Goal: Find specific page/section: Find specific page/section

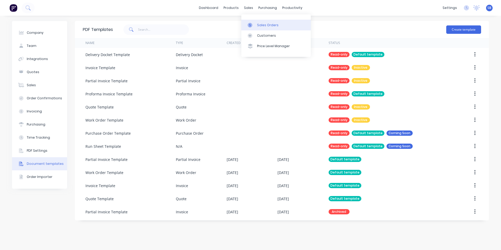
click at [261, 24] on div "Sales Orders" at bounding box center [267, 25] width 21 height 5
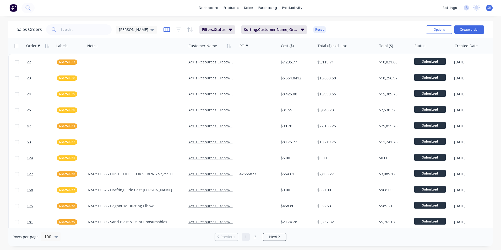
click at [165, 30] on icon "button" at bounding box center [166, 29] width 3 height 3
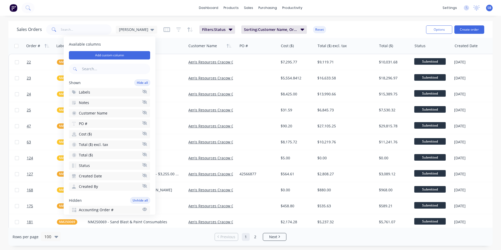
click at [142, 101] on icon "button" at bounding box center [144, 102] width 5 height 4
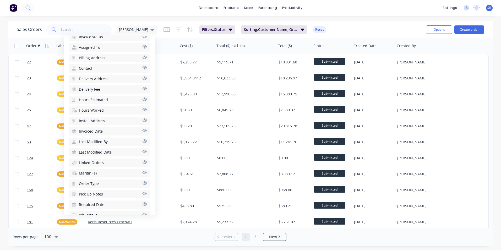
scroll to position [237, 0]
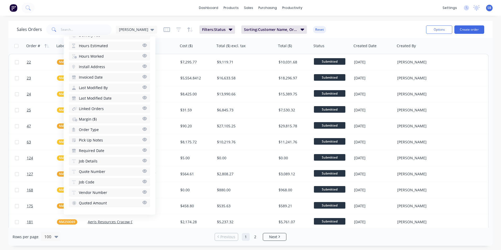
click at [139, 183] on button "Job Code" at bounding box center [109, 182] width 81 height 8
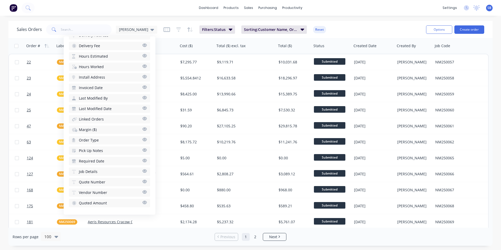
click at [142, 171] on icon "button" at bounding box center [144, 171] width 5 height 4
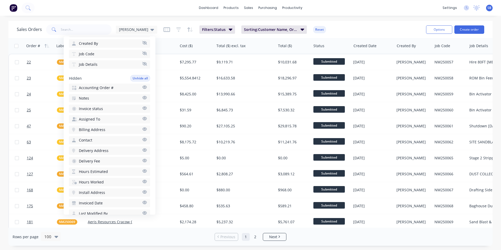
scroll to position [0, 0]
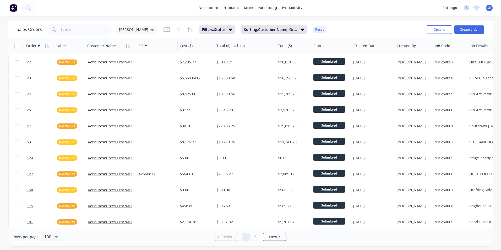
click at [168, 38] on div "PO #" at bounding box center [156, 46] width 41 height 16
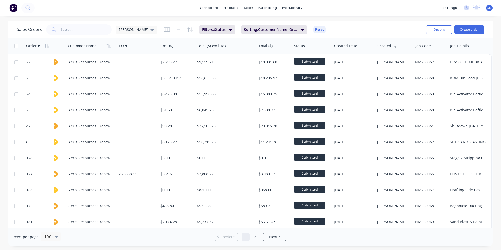
scroll to position [0, 22]
drag, startPoint x: 425, startPoint y: 43, endPoint x: 350, endPoint y: 46, distance: 75.3
click at [350, 46] on div "Order # Labels Customer Name PO # Cost ($) Total ($) excl. tax Total ($) Status…" at bounding box center [240, 46] width 503 height 16
click at [428, 43] on div at bounding box center [429, 46] width 29 height 10
drag, startPoint x: 428, startPoint y: 43, endPoint x: 426, endPoint y: 49, distance: 6.6
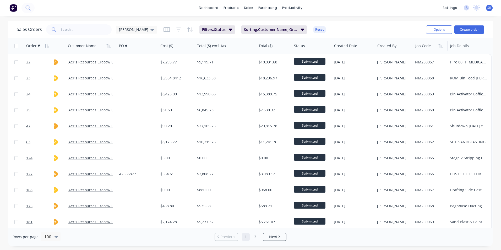
click at [426, 49] on div at bounding box center [429, 46] width 29 height 10
drag, startPoint x: 426, startPoint y: 49, endPoint x: 421, endPoint y: 44, distance: 7.0
click at [415, 47] on div at bounding box center [429, 46] width 29 height 10
click at [395, 29] on div "Sales Orders [PERSON_NAME] Filters: Status Sorting: Customer Name, Order # Reset" at bounding box center [219, 29] width 405 height 13
click at [141, 33] on div "[PERSON_NAME]" at bounding box center [136, 30] width 41 height 8
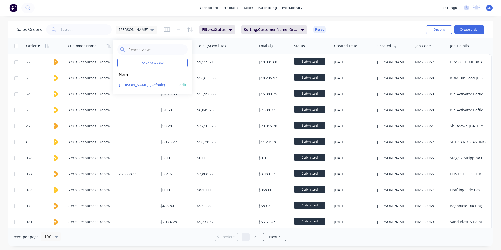
click at [183, 86] on button "edit" at bounding box center [182, 85] width 7 height 6
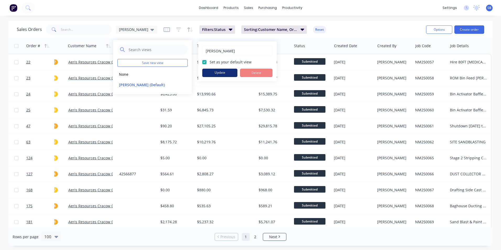
click at [210, 72] on button "Update" at bounding box center [219, 73] width 35 height 8
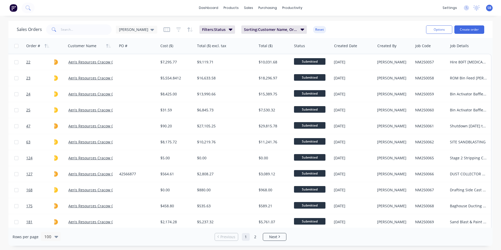
click at [348, 12] on div "dashboard products sales purchasing productivity dashboard products Product Cat…" at bounding box center [250, 8] width 501 height 16
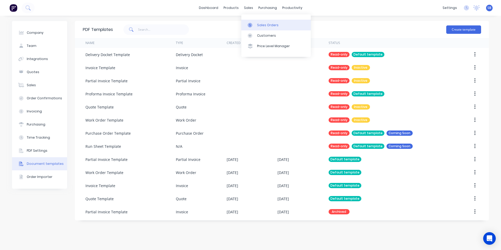
click at [254, 25] on div at bounding box center [252, 25] width 8 height 5
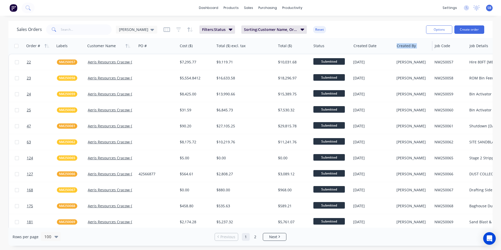
drag, startPoint x: 439, startPoint y: 46, endPoint x: 397, endPoint y: 39, distance: 42.5
click at [397, 39] on div "Order # Labels Customer Name PO # Cost ($) Total ($) excl. tax Total ($) Status…" at bounding box center [259, 46] width 503 height 16
drag, startPoint x: 397, startPoint y: 39, endPoint x: 446, endPoint y: 48, distance: 49.7
click at [446, 48] on div "Job Code" at bounding box center [449, 46] width 29 height 10
click at [446, 48] on div at bounding box center [449, 46] width 29 height 10
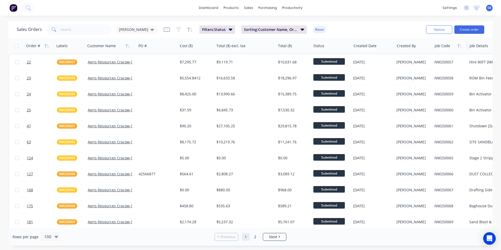
click at [446, 48] on div at bounding box center [449, 46] width 29 height 10
click at [489, 8] on span "SB" at bounding box center [489, 8] width 4 height 5
click at [394, 3] on div "dashboard products sales purchasing productivity dashboard products Product Cat…" at bounding box center [250, 8] width 501 height 16
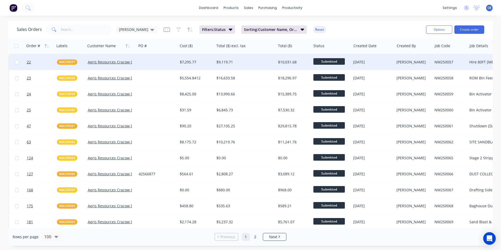
click at [156, 64] on div at bounding box center [157, 62] width 41 height 16
